Goal: Transaction & Acquisition: Purchase product/service

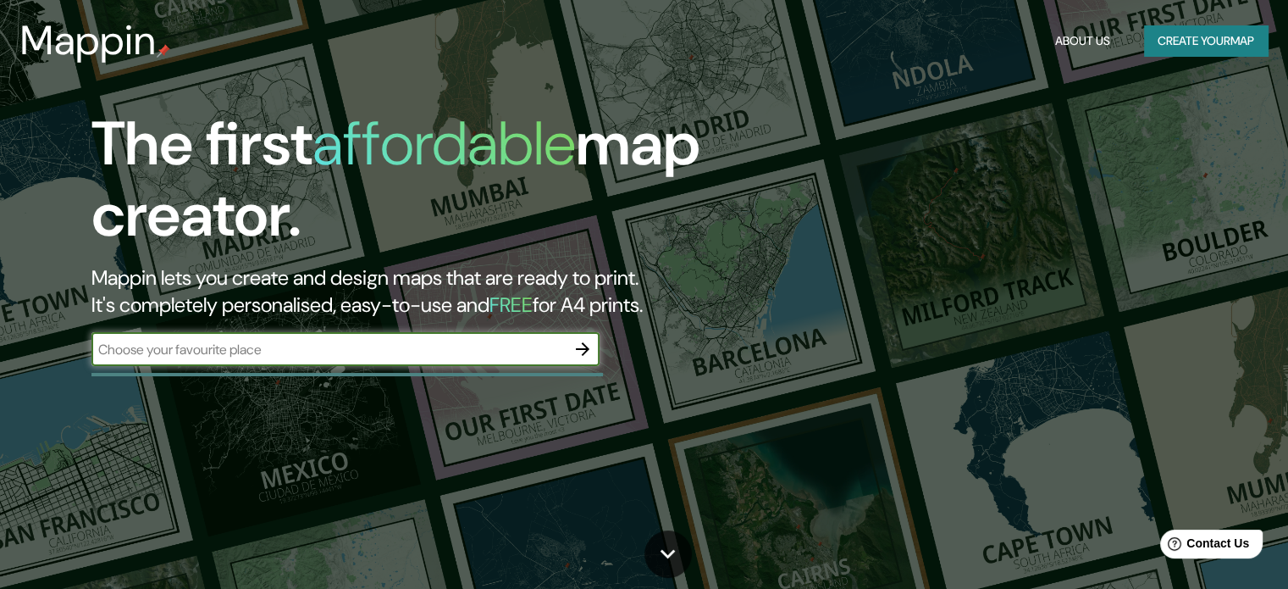
click at [263, 351] on input "text" at bounding box center [328, 349] width 474 height 19
type input "ISLA DE HASHIMA"
click at [583, 356] on icon "button" at bounding box center [582, 349] width 20 height 20
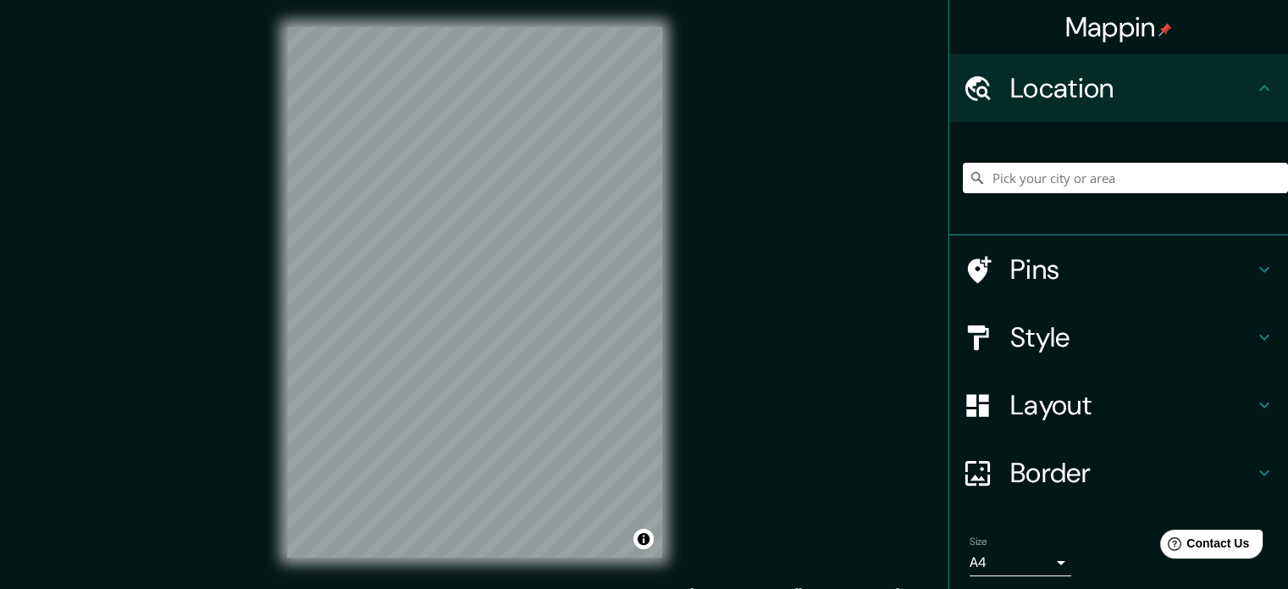
click at [1026, 165] on input "Pick your city or area" at bounding box center [1125, 178] width 325 height 30
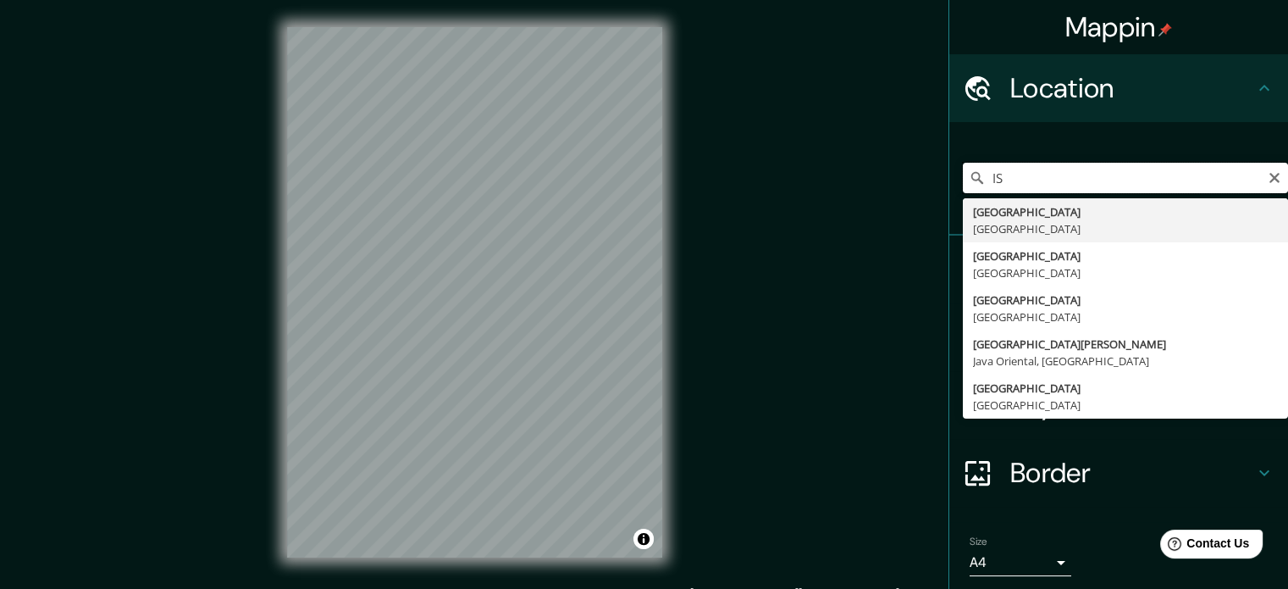
type input "I"
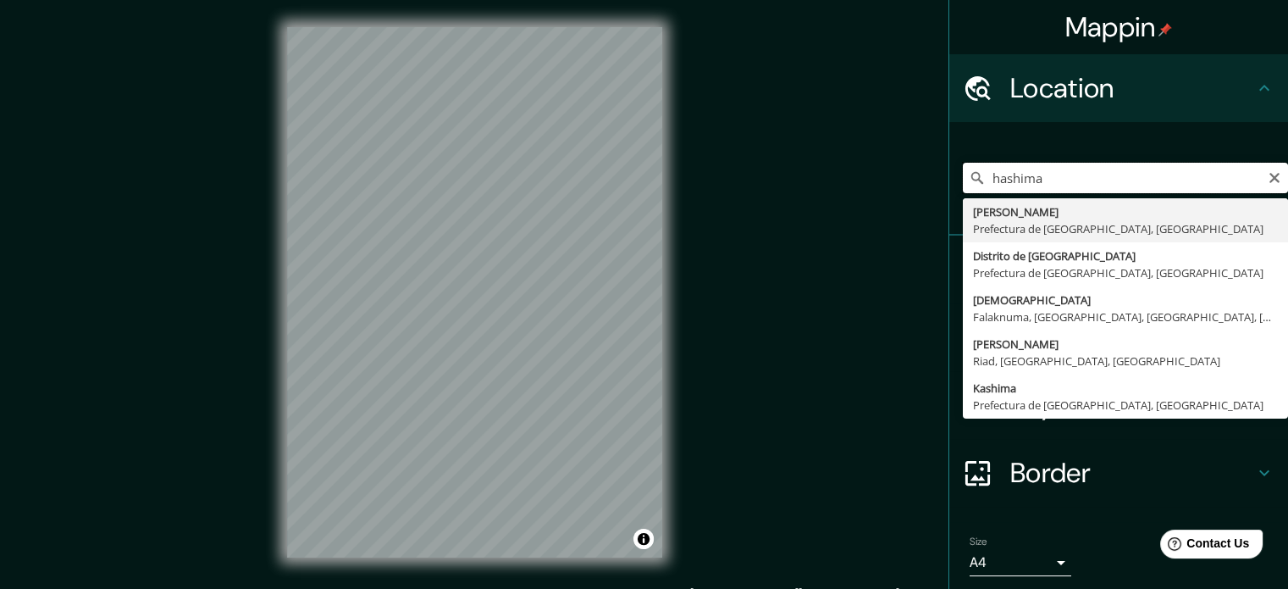
click at [981, 180] on input "hashima" at bounding box center [1125, 178] width 325 height 30
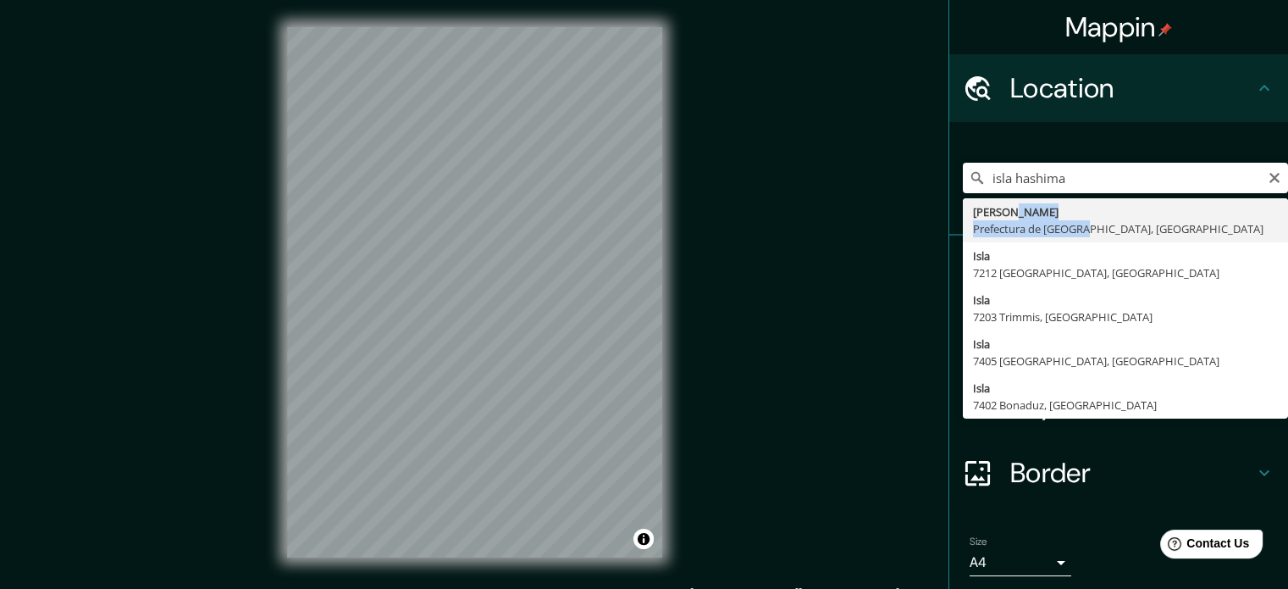
type input "Hashima, Prefectura de Gifu, Japón"
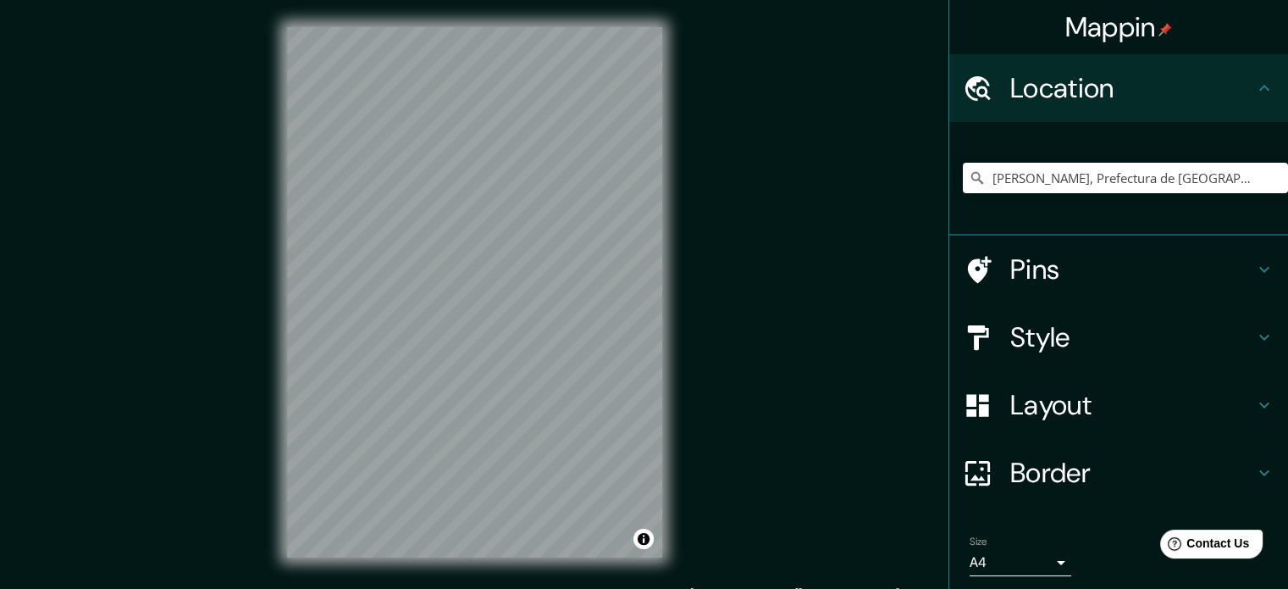
click at [1050, 345] on h4 "Style" at bounding box center [1132, 337] width 244 height 34
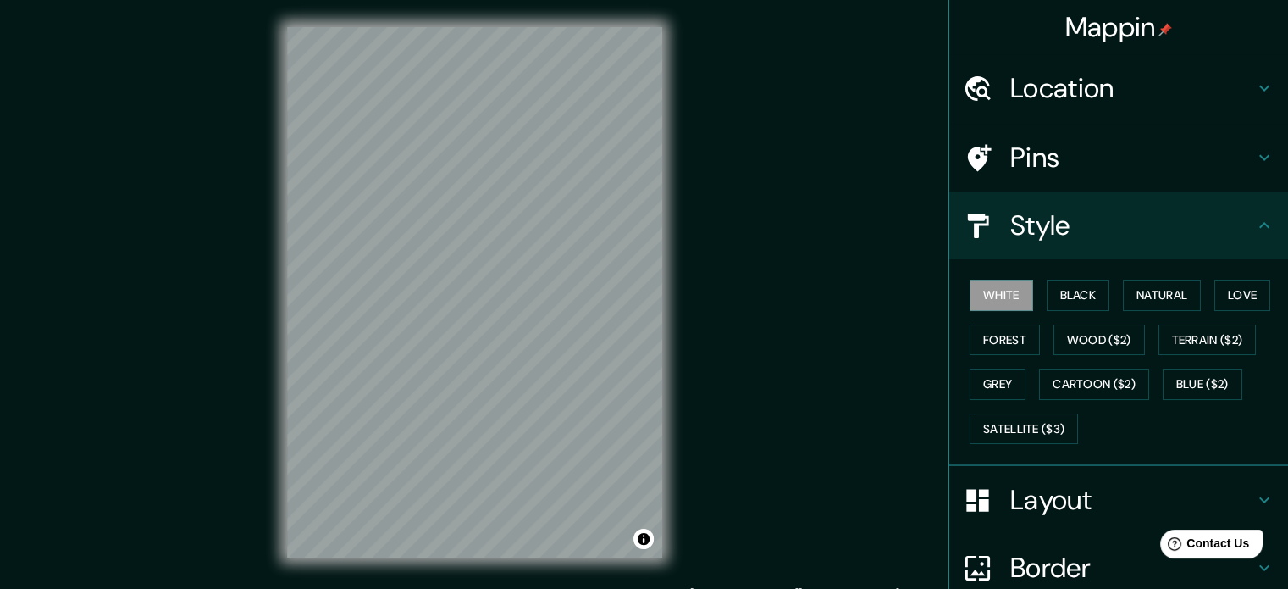
click at [1032, 507] on h4 "Layout" at bounding box center [1132, 500] width 244 height 34
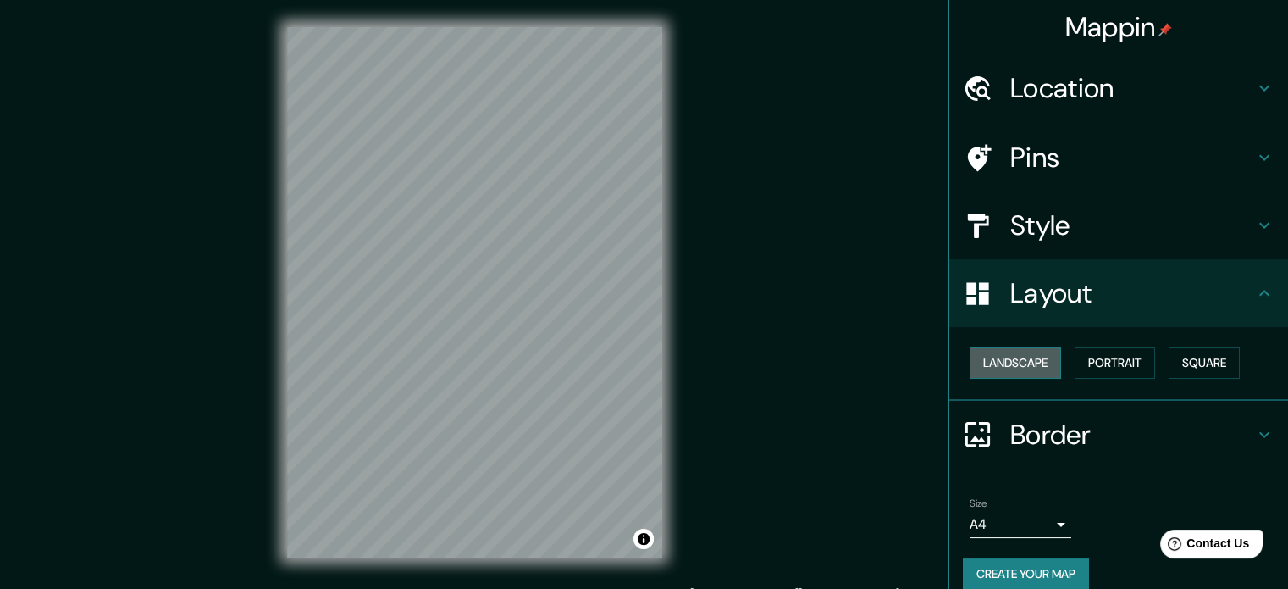
click at [1009, 373] on button "Landscape" at bounding box center [1015, 362] width 91 height 31
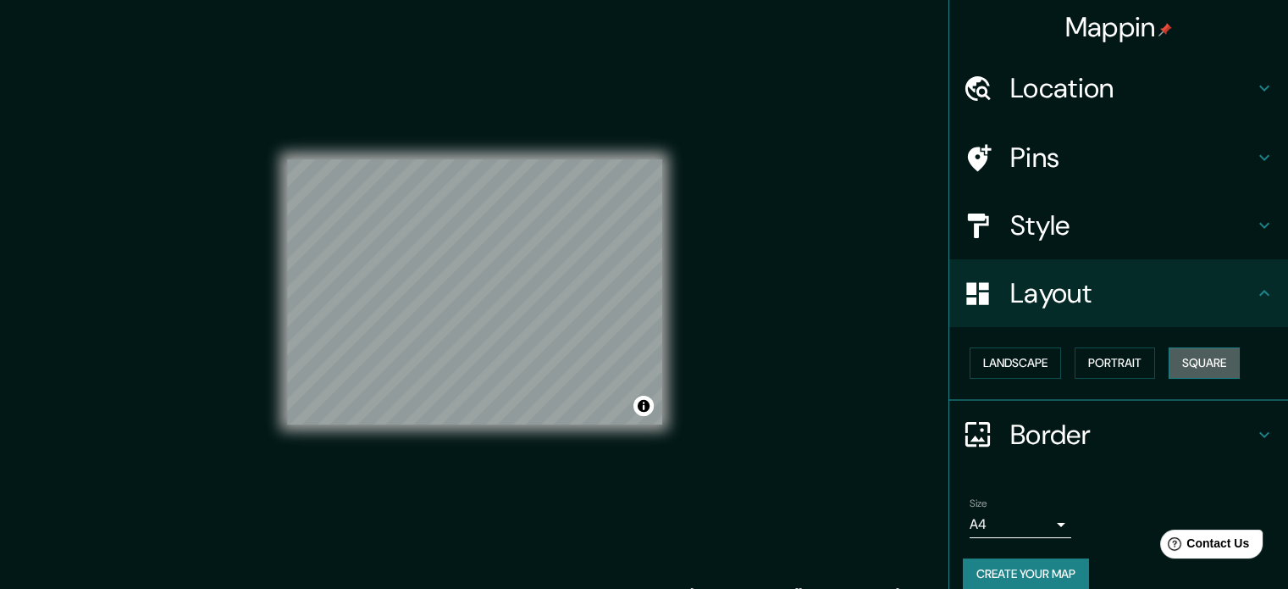
click at [1205, 357] on button "Square" at bounding box center [1204, 362] width 71 height 31
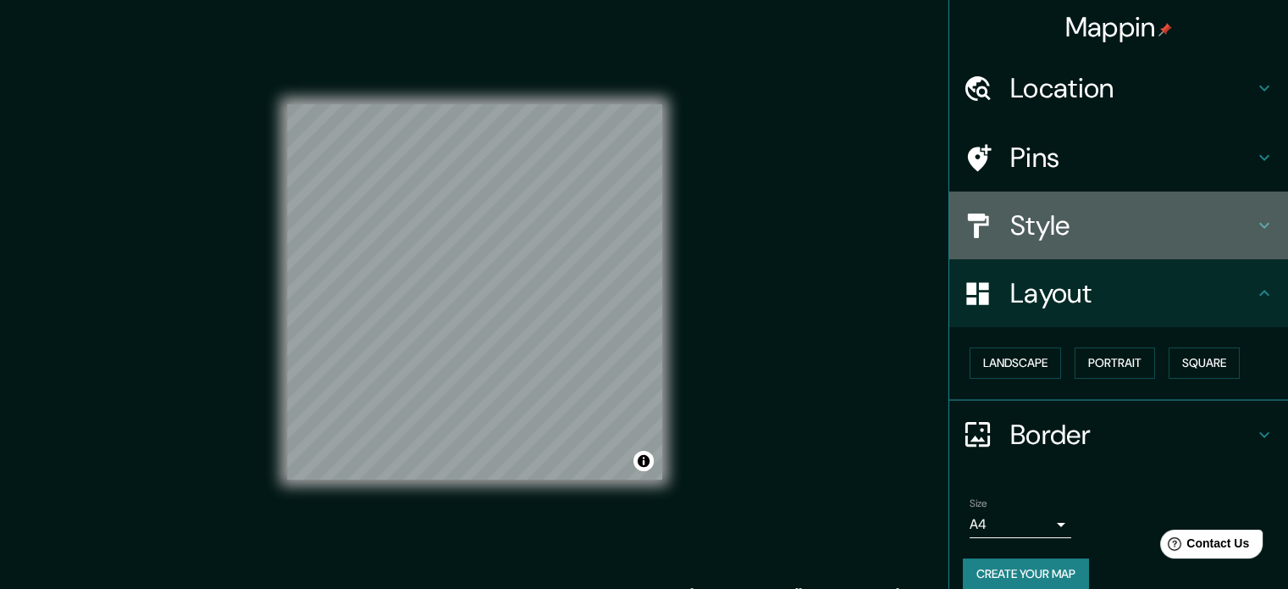
click at [1023, 240] on h4 "Style" at bounding box center [1132, 225] width 244 height 34
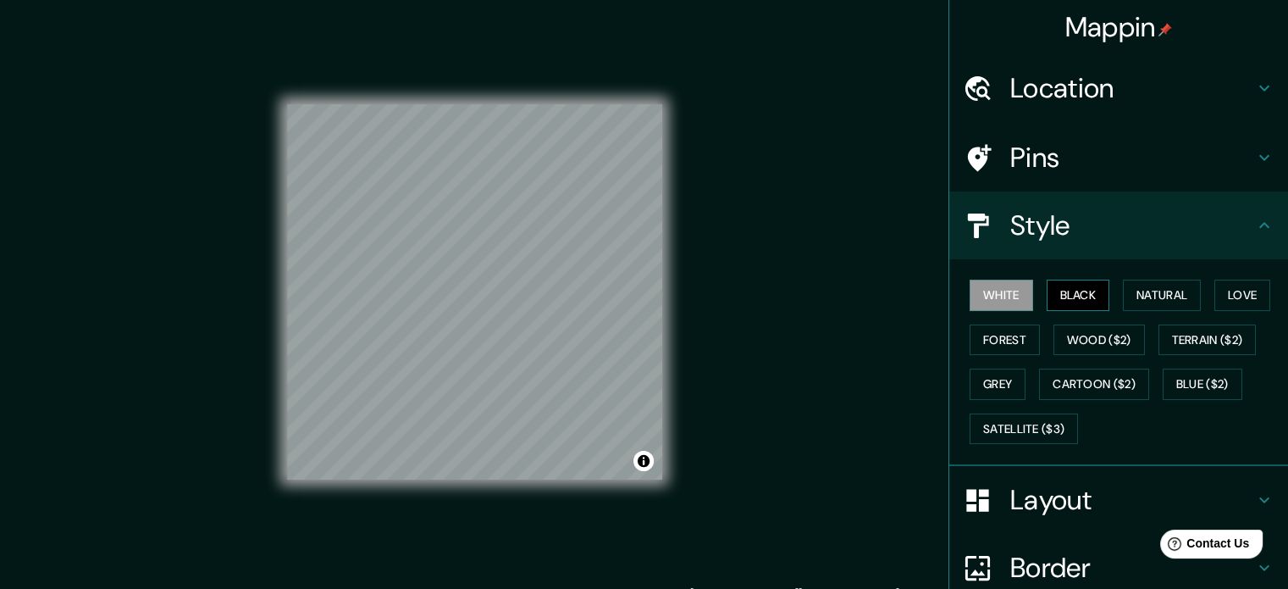
click at [1057, 293] on button "Black" at bounding box center [1079, 294] width 64 height 31
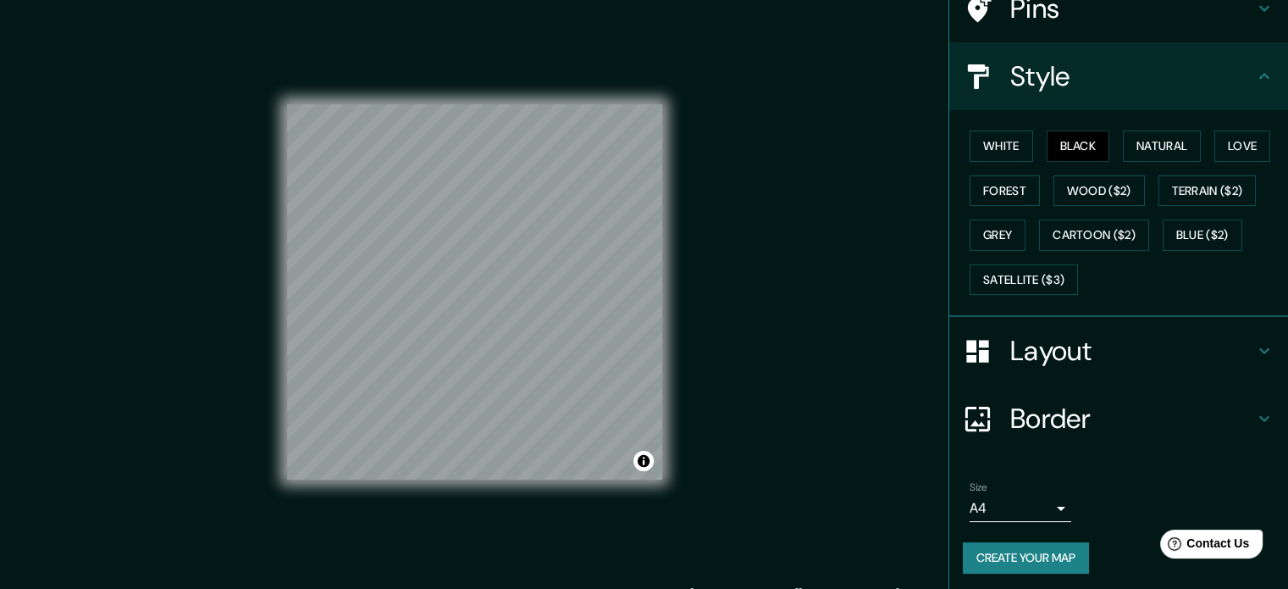
scroll to position [151, 0]
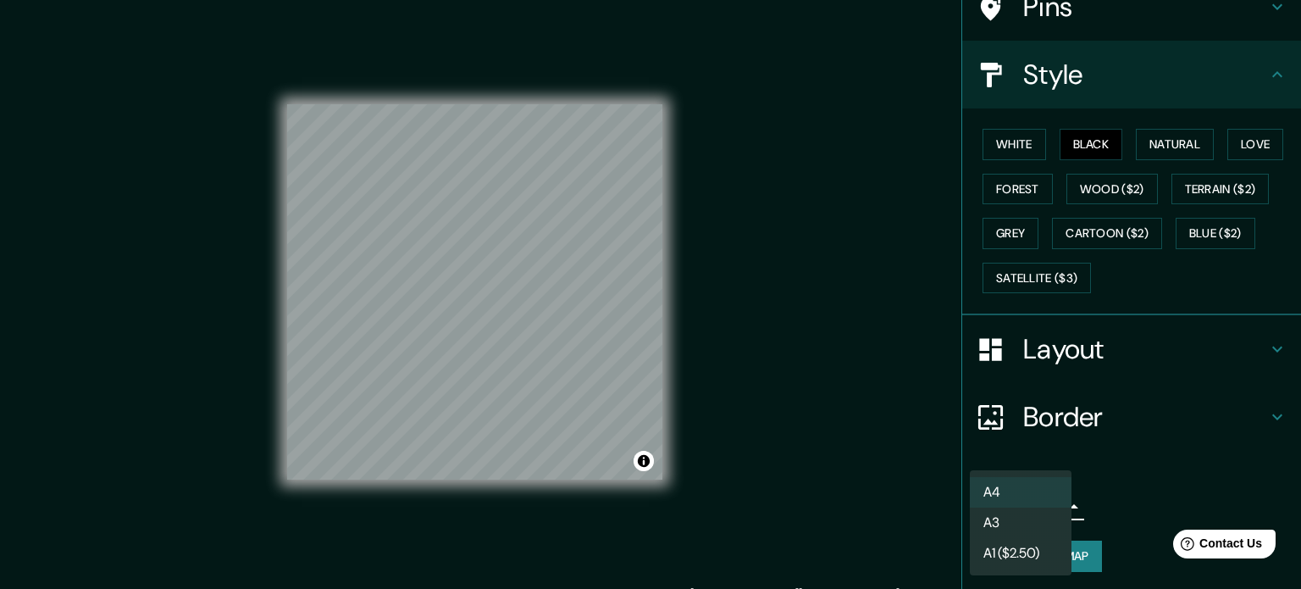
click at [1027, 512] on body "Mappin Location Hashima, Prefectura de Gifu, Japón Pins Style White Black Natur…" at bounding box center [650, 294] width 1301 height 589
click at [1020, 521] on li "A3" at bounding box center [1021, 522] width 102 height 30
type input "a4"
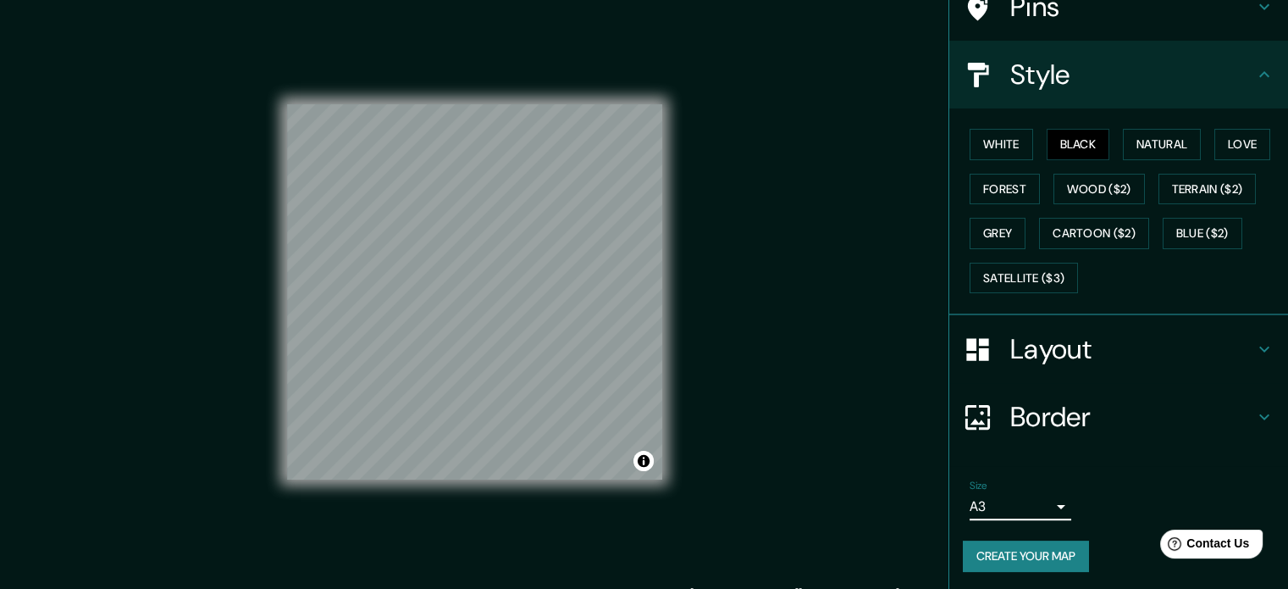
click at [1019, 553] on button "Create your map" at bounding box center [1026, 555] width 126 height 31
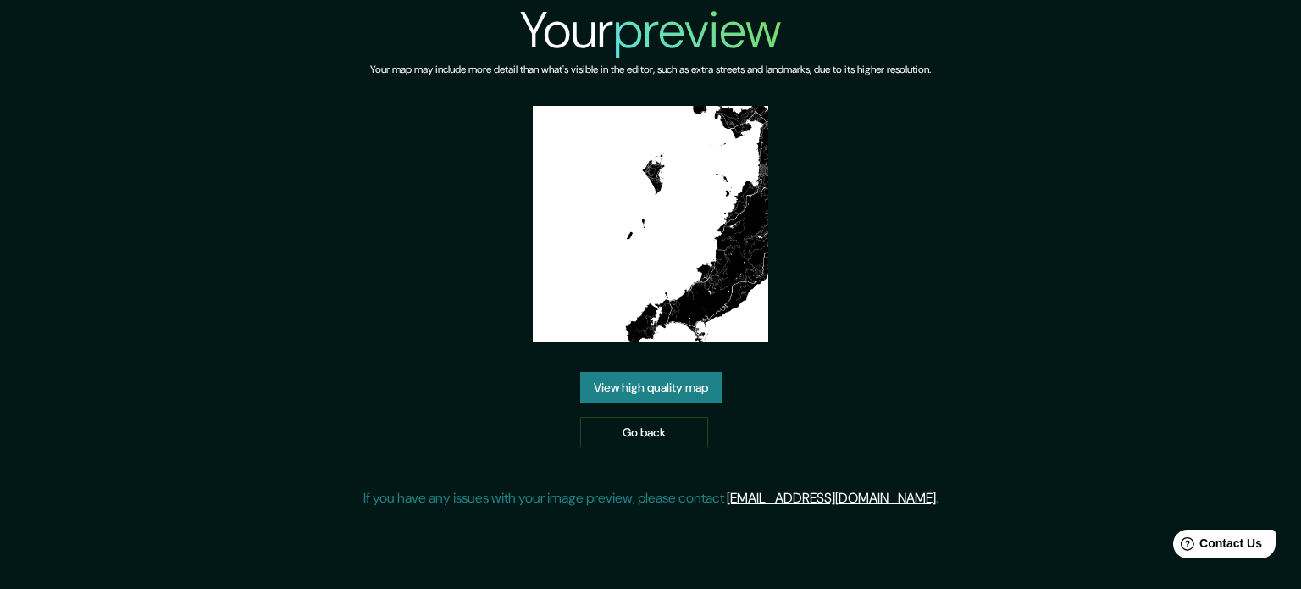
click at [630, 378] on link "View high quality map" at bounding box center [650, 387] width 141 height 31
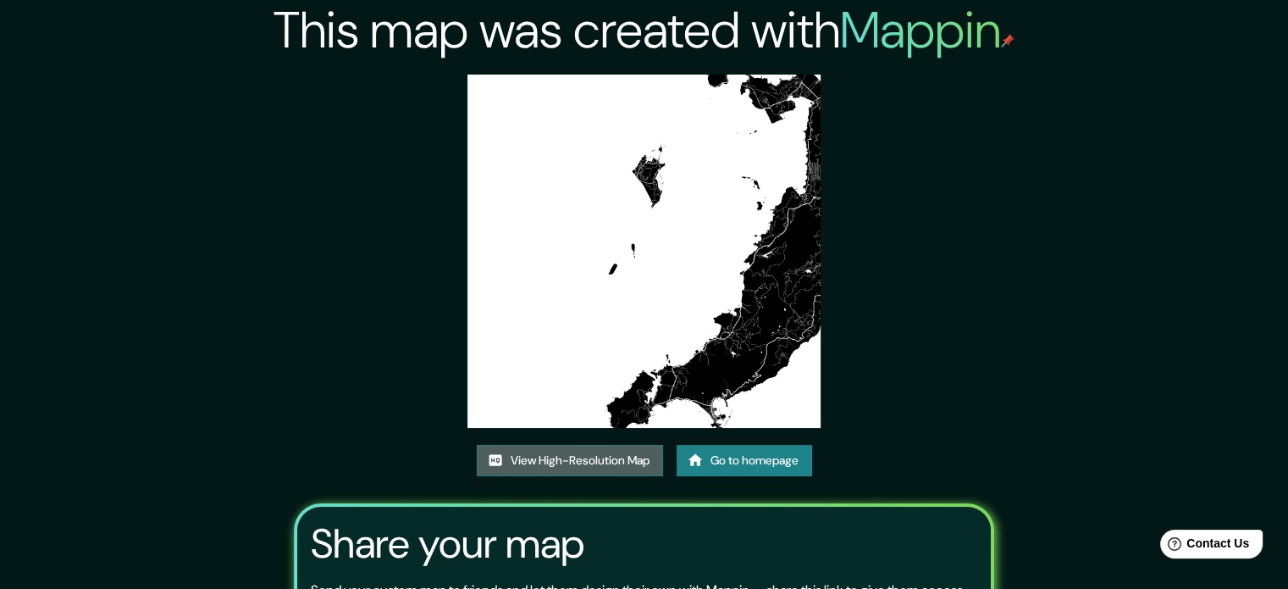
click at [595, 455] on link "View High-Resolution Map" at bounding box center [570, 460] width 186 height 31
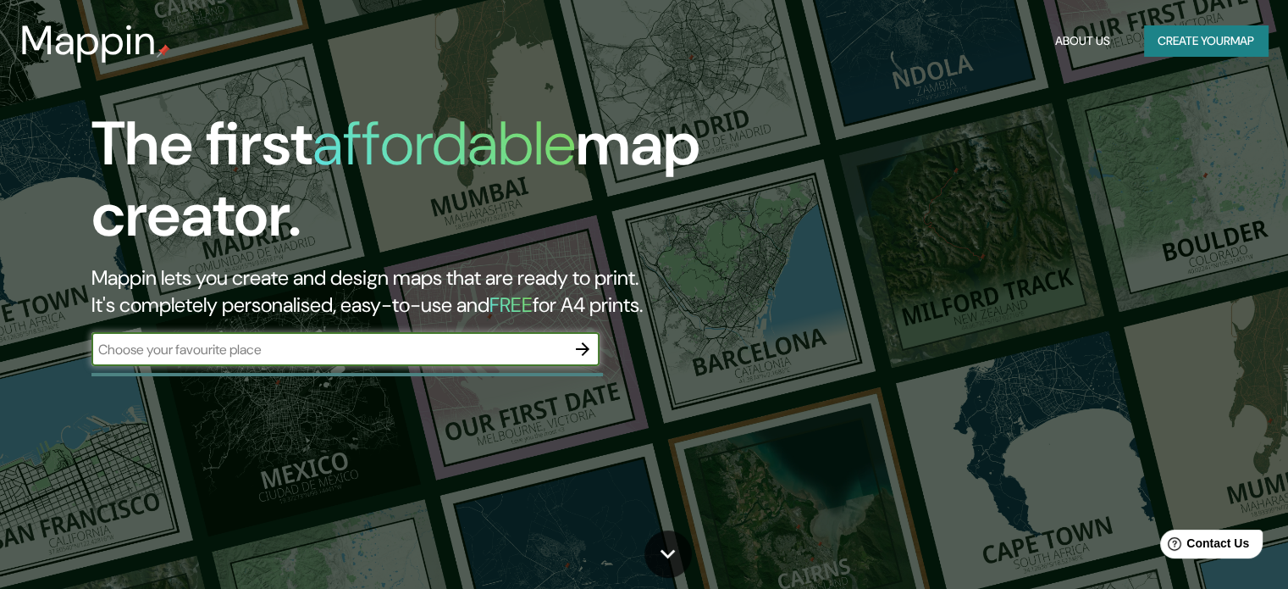
click at [573, 334] on button "button" at bounding box center [583, 349] width 34 height 34
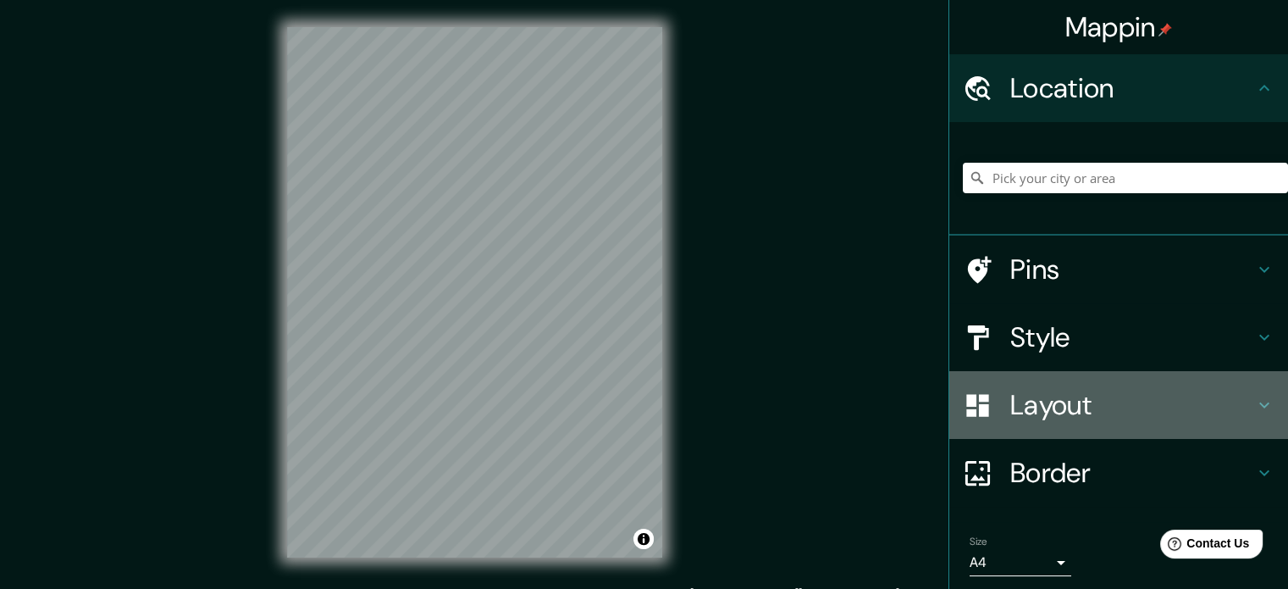
click at [1058, 407] on h4 "Layout" at bounding box center [1132, 405] width 244 height 34
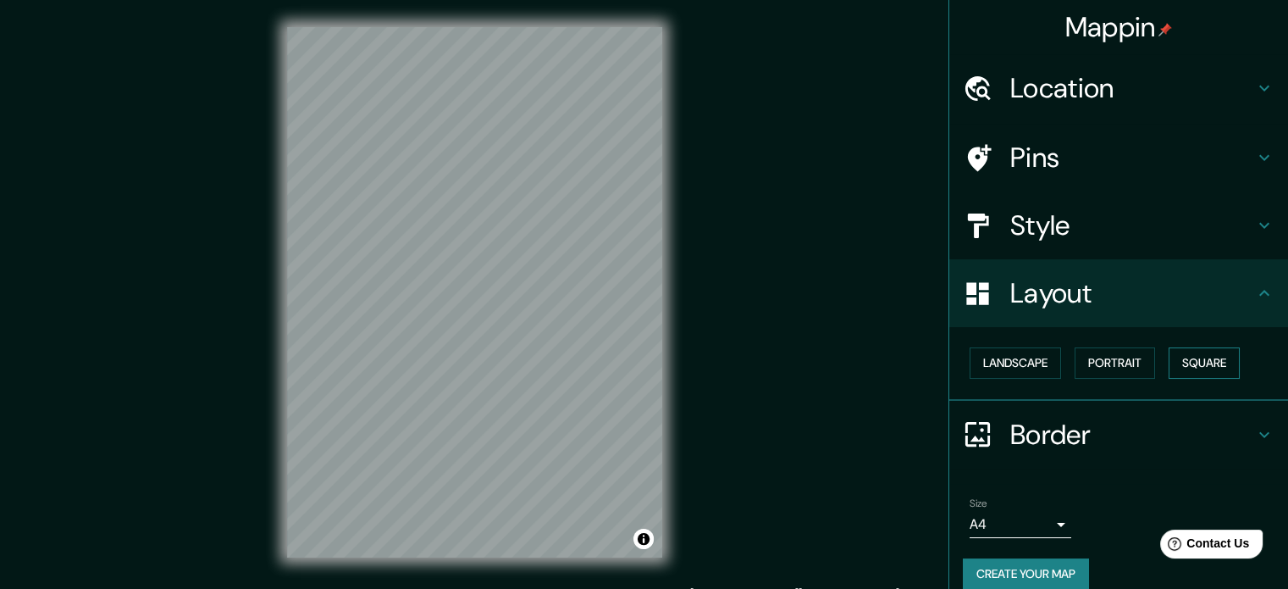
click at [1192, 358] on button "Square" at bounding box center [1204, 362] width 71 height 31
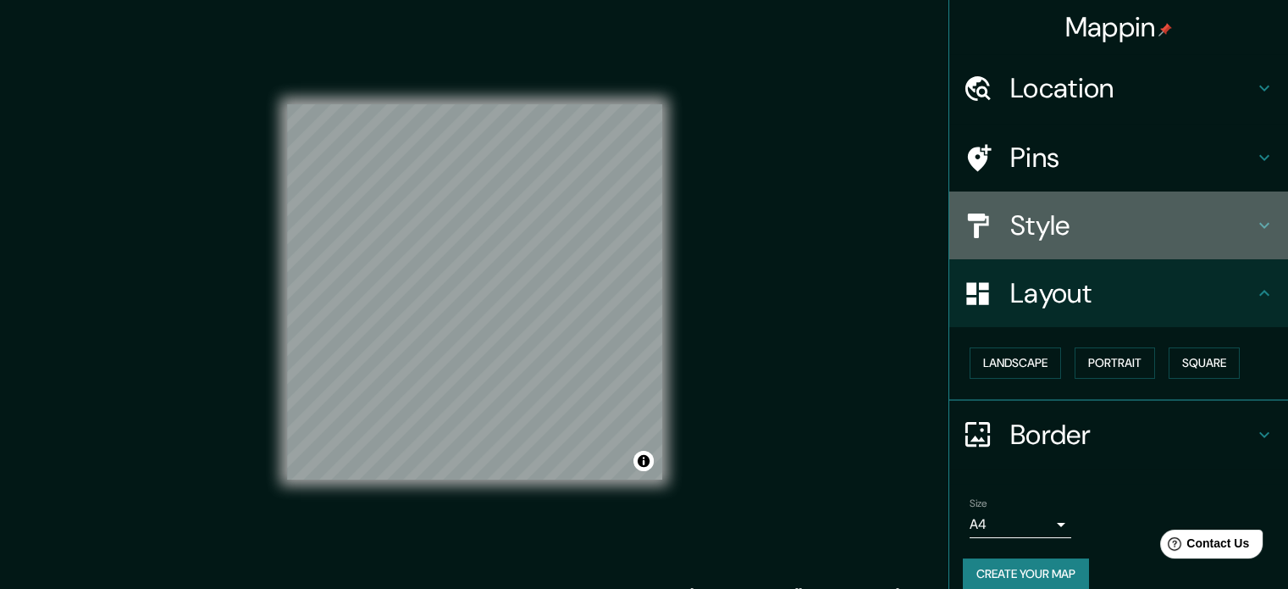
click at [1061, 220] on h4 "Style" at bounding box center [1132, 225] width 244 height 34
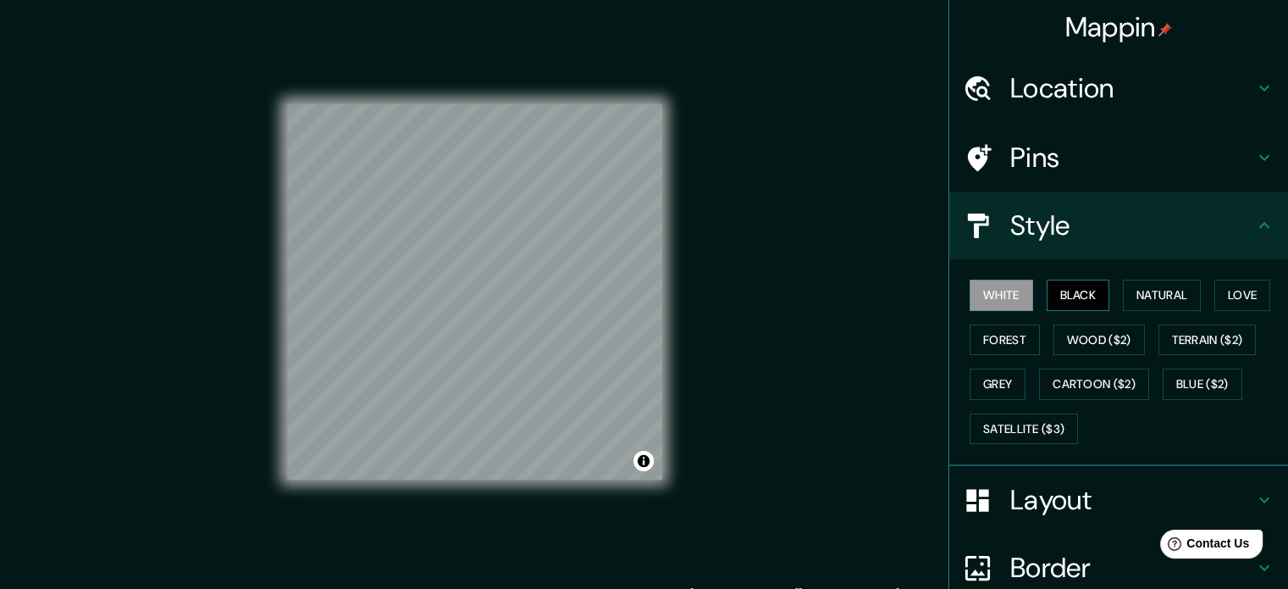
click at [1082, 303] on button "Black" at bounding box center [1079, 294] width 64 height 31
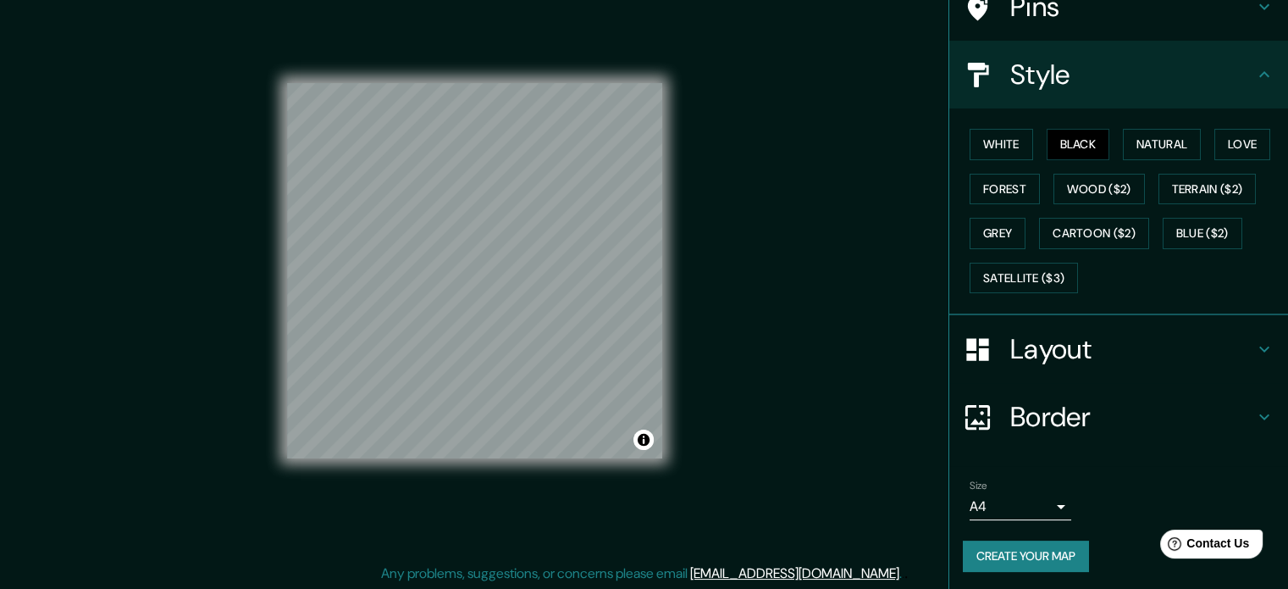
scroll to position [22, 0]
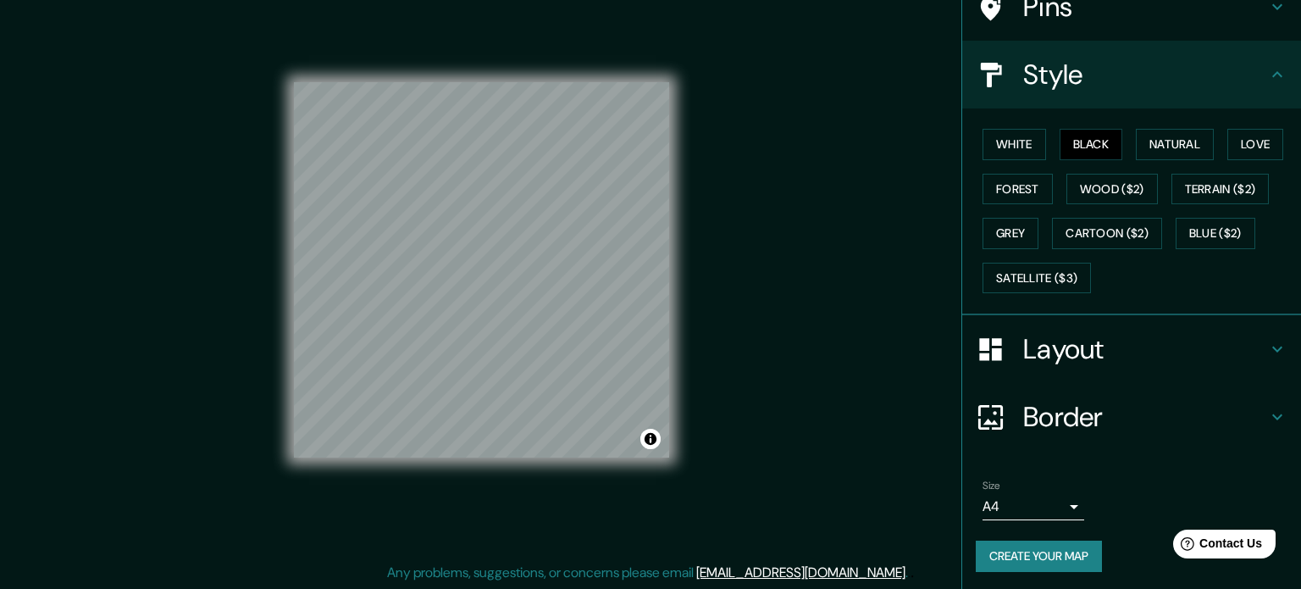
click at [1004, 508] on body "Mappin Location Pins Style White Black Natural Love Forest Wood ($2) Terrain ($…" at bounding box center [650, 272] width 1301 height 589
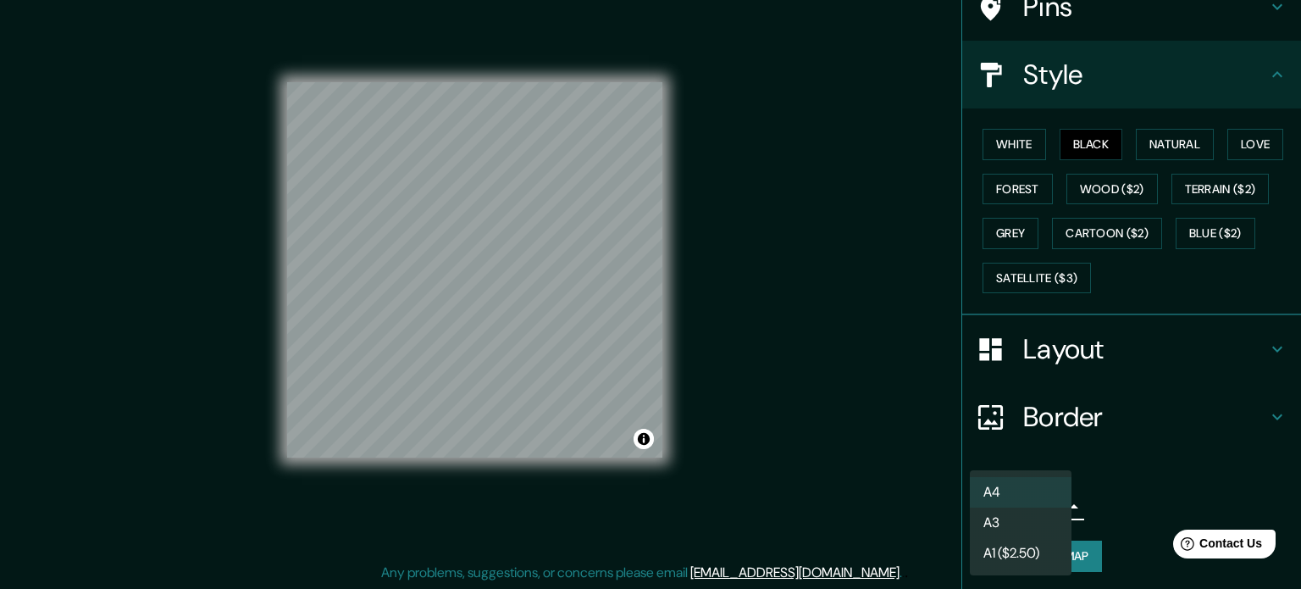
click at [1031, 522] on li "A3" at bounding box center [1021, 522] width 102 height 30
type input "a4"
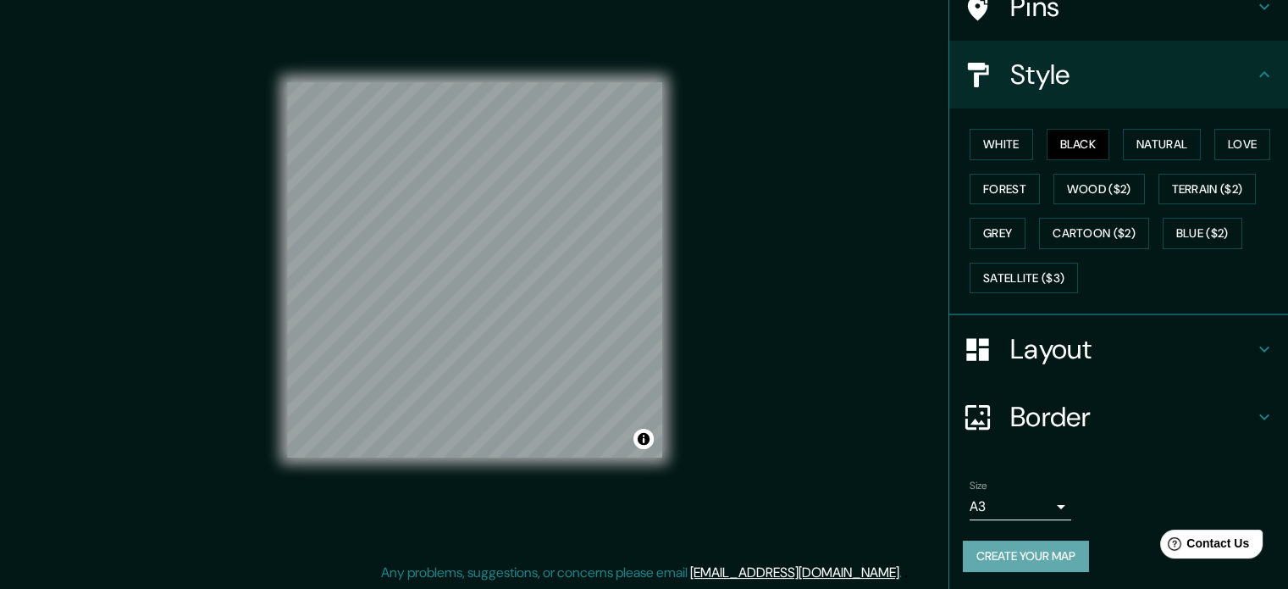
click at [1014, 545] on button "Create your map" at bounding box center [1026, 555] width 126 height 31
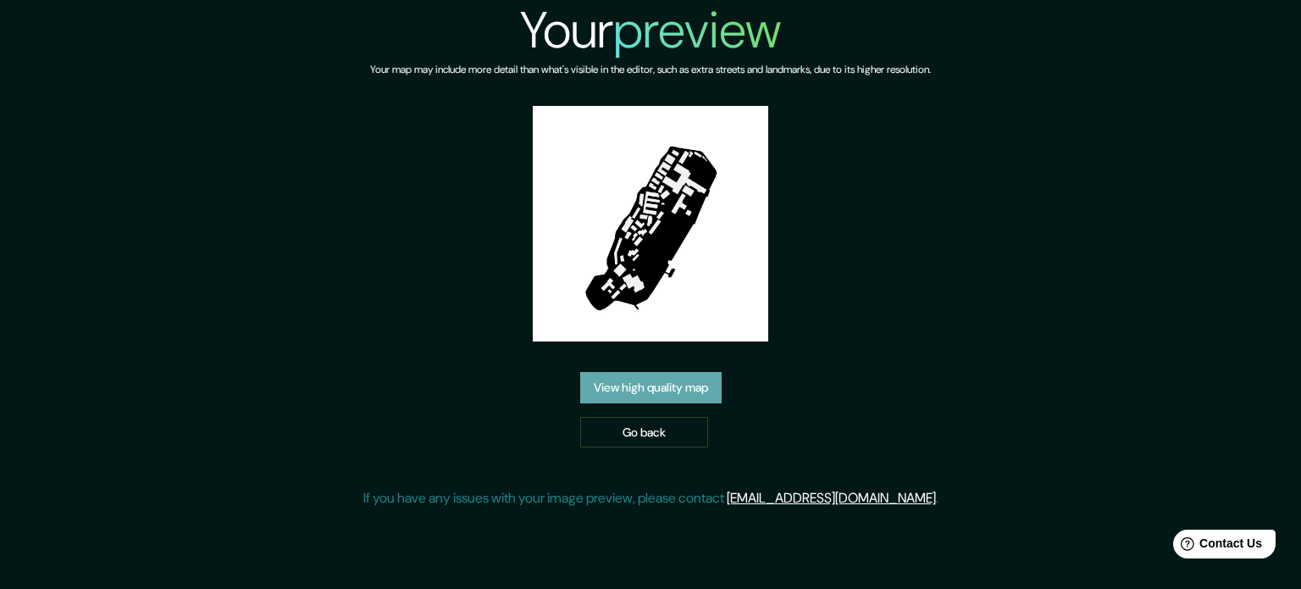
click at [664, 395] on link "View high quality map" at bounding box center [650, 387] width 141 height 31
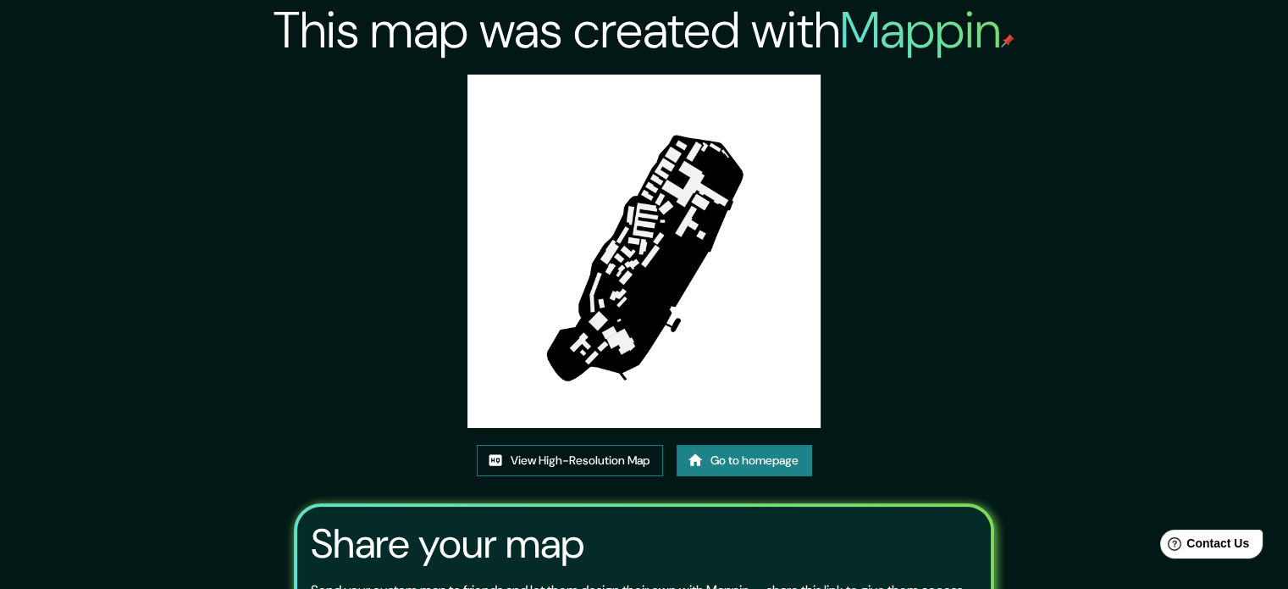
click at [602, 458] on link "View High-Resolution Map" at bounding box center [570, 460] width 186 height 31
